Goal: Task Accomplishment & Management: Manage account settings

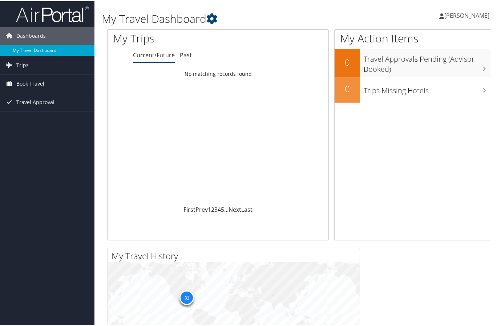
click at [22, 83] on span "Book Travel" at bounding box center [30, 83] width 28 height 18
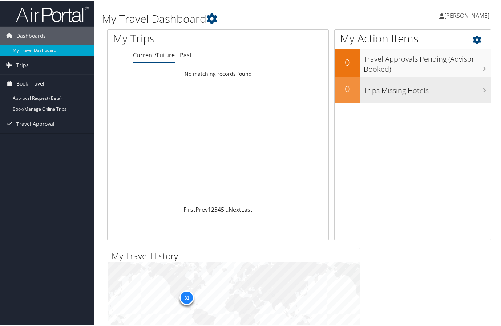
click at [379, 89] on h3 "Trips Missing Hotels" at bounding box center [427, 88] width 127 height 14
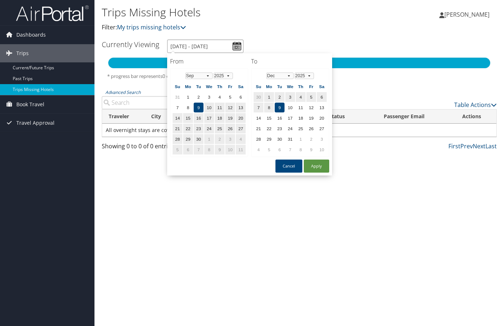
click at [235, 46] on input "9/9/2025 - 12/9/2025" at bounding box center [205, 46] width 76 height 13
click at [207, 76] on select "Jan Feb Mar Apr May Jun Jul Aug Sep Oct Nov Dec" at bounding box center [198, 76] width 27 height 7
click at [207, 129] on td "19" at bounding box center [209, 129] width 10 height 10
click at [309, 76] on select "2025 2026 2027 2028 2029 2030" at bounding box center [304, 76] width 19 height 7
click at [303, 76] on select "2025 2026 2027 2028 2029 2030" at bounding box center [304, 76] width 19 height 7
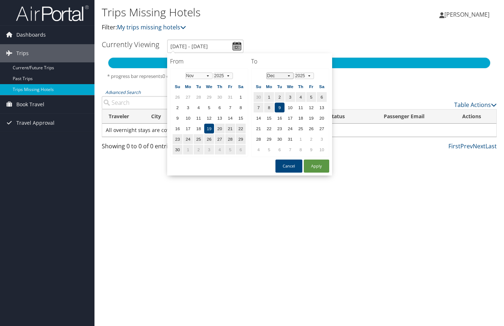
click at [287, 74] on select "Jan Feb Mar Apr May Jun Jul Aug Sep Oct Nov Dec" at bounding box center [279, 76] width 27 height 7
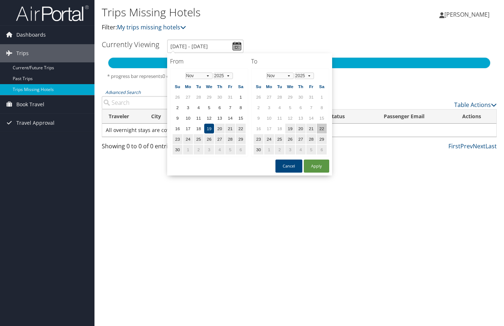
click at [319, 127] on td "22" at bounding box center [322, 129] width 10 height 10
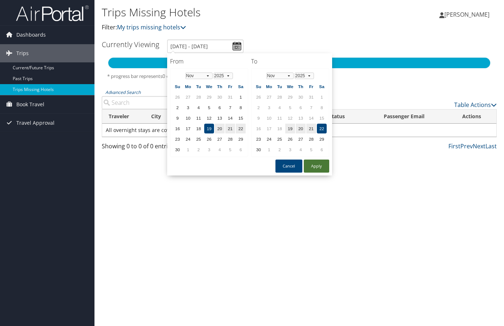
click at [319, 170] on button "Apply" at bounding box center [316, 166] width 25 height 13
type input "11/19/2025 - 11/22/2025"
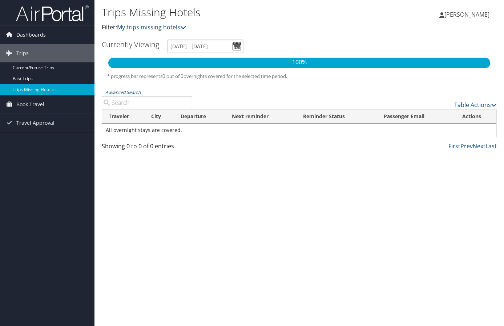
click at [139, 100] on input "Advanced Search" at bounding box center [147, 102] width 90 height 13
click at [141, 127] on td "All overnight stays are covered." at bounding box center [299, 130] width 394 height 13
click at [37, 68] on link "Current/Future Trips" at bounding box center [47, 67] width 94 height 11
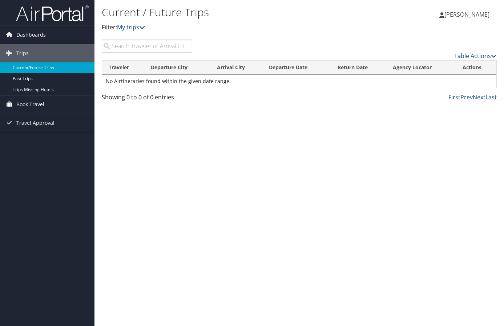
click at [34, 104] on span "Book Travel" at bounding box center [30, 105] width 28 height 18
click at [37, 145] on span "Travel Approval" at bounding box center [35, 145] width 38 height 18
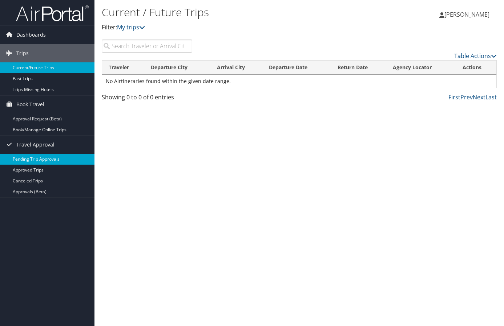
click at [36, 157] on link "Pending Trip Approvals" at bounding box center [47, 159] width 94 height 11
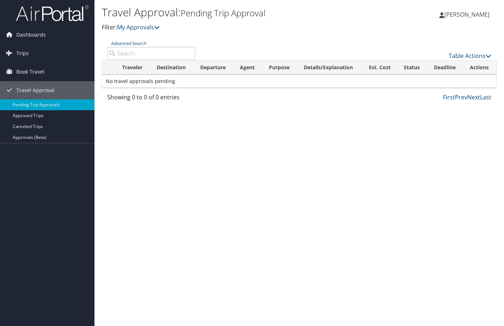
click at [134, 70] on th "Traveler" at bounding box center [132, 68] width 35 height 14
click at [135, 67] on th "Traveler" at bounding box center [132, 68] width 35 height 14
click at [158, 28] on icon at bounding box center [157, 27] width 6 height 6
click at [43, 113] on link "Approved Trips" at bounding box center [47, 115] width 94 height 11
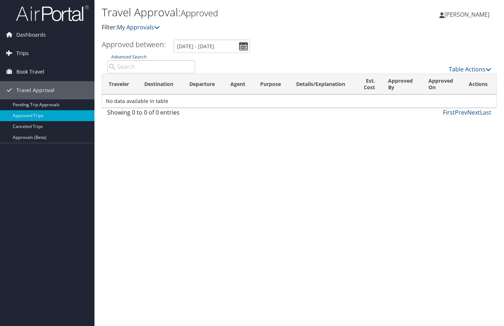
click at [28, 52] on span "Trips" at bounding box center [22, 53] width 12 height 18
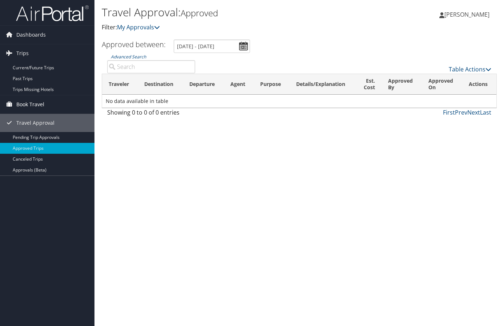
click at [27, 107] on span "Book Travel" at bounding box center [30, 105] width 28 height 18
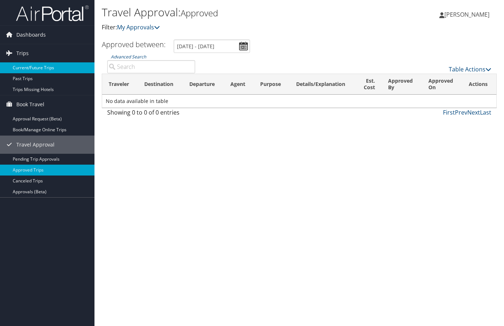
click at [33, 69] on link "Current/Future Trips" at bounding box center [47, 67] width 94 height 11
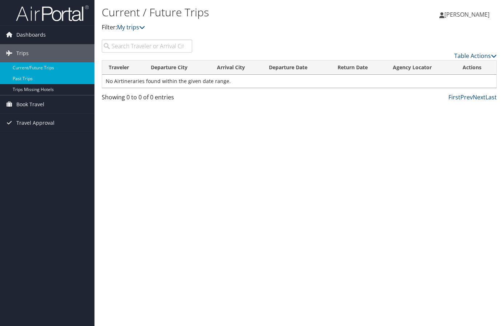
click at [30, 78] on link "Past Trips" at bounding box center [47, 78] width 94 height 11
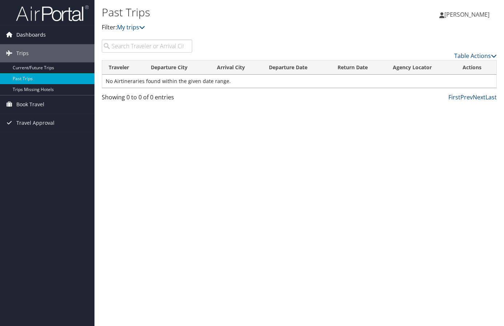
click at [35, 36] on span "Dashboards" at bounding box center [30, 35] width 29 height 18
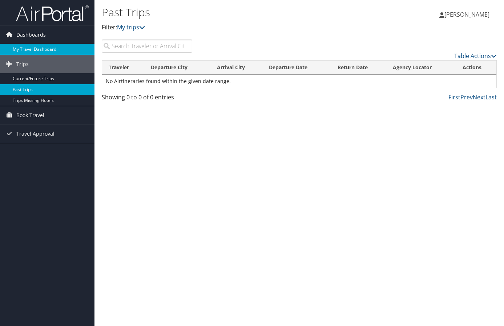
click at [36, 52] on link "My Travel Dashboard" at bounding box center [47, 49] width 94 height 11
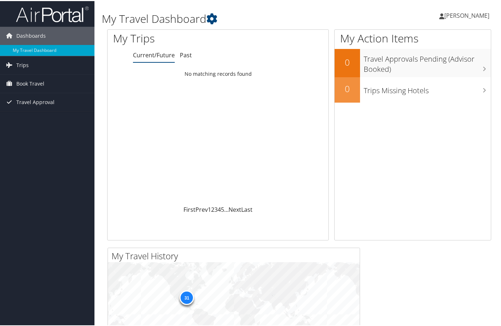
click at [467, 16] on span "[PERSON_NAME]" at bounding box center [466, 15] width 45 height 8
click at [303, 108] on div "Loading... No matching records found" at bounding box center [217, 135] width 221 height 138
click at [40, 81] on span "Book Travel" at bounding box center [30, 83] width 28 height 18
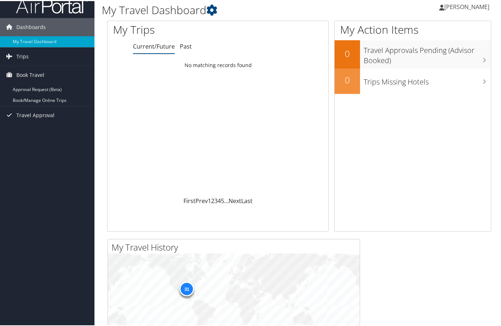
scroll to position [5, 0]
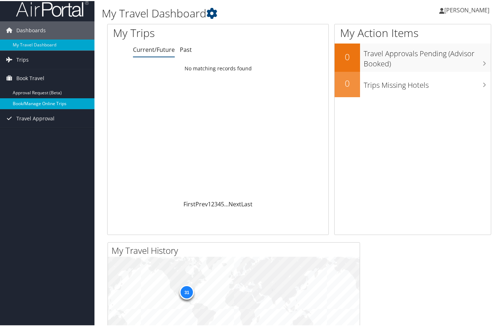
click at [53, 101] on link "Book/Manage Online Trips" at bounding box center [47, 102] width 94 height 11
